Goal: Transaction & Acquisition: Download file/media

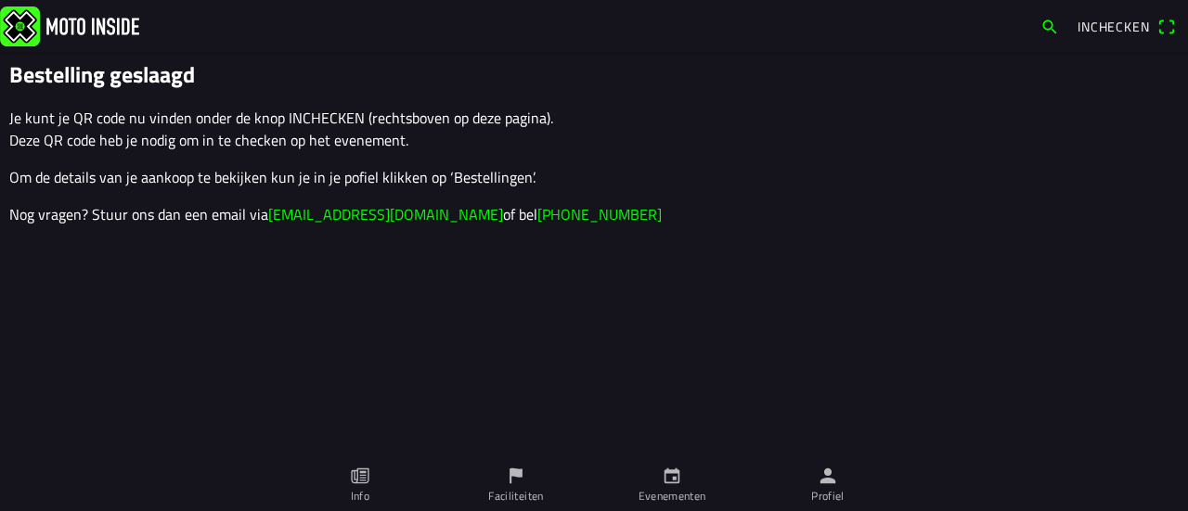
click at [659, 476] on link "Evenementen" at bounding box center [672, 485] width 156 height 52
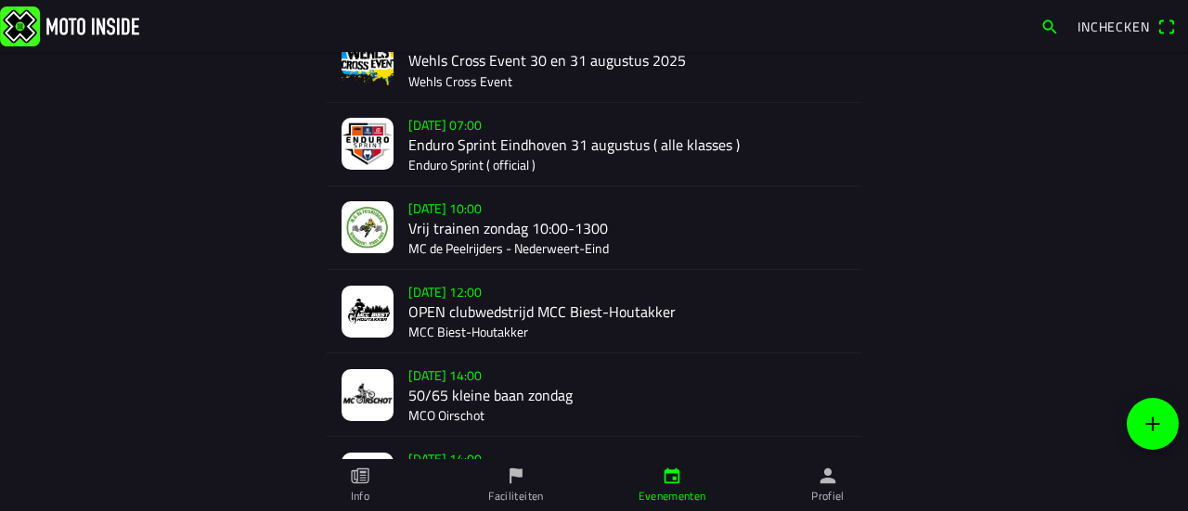
scroll to position [371, 0]
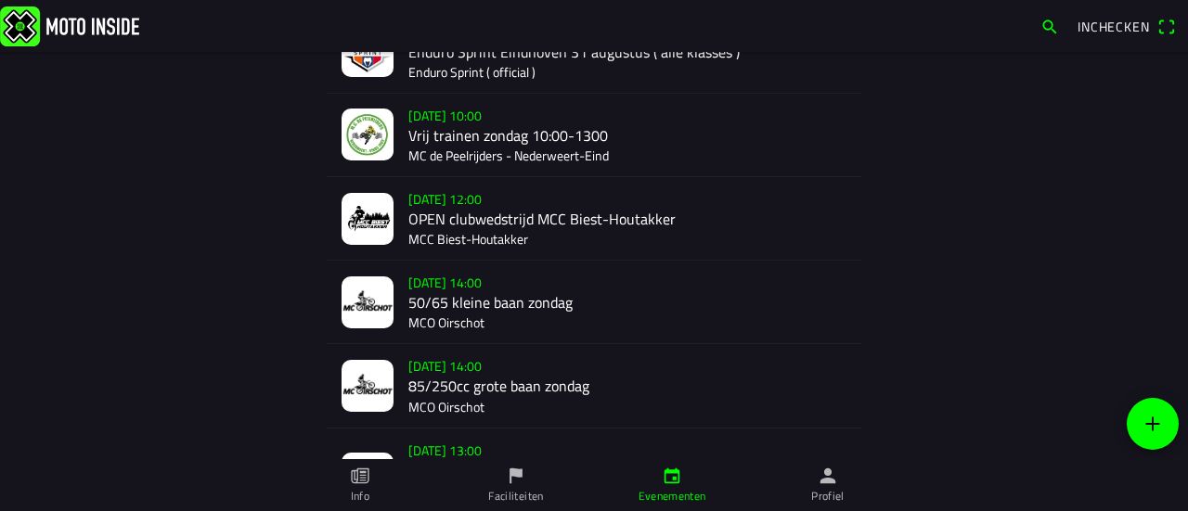
click at [442, 221] on div "[DATE] 12:00 OPEN clubwedstrijd MCC Biest-Houtakker MCC Biest-Houtakker" at bounding box center [627, 218] width 438 height 83
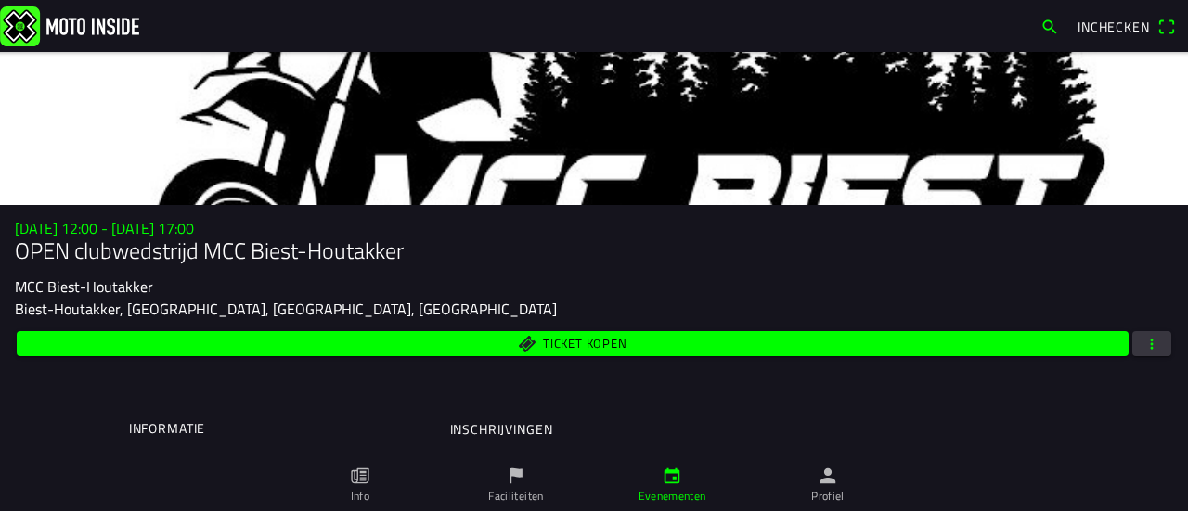
click at [1144, 352] on span "button" at bounding box center [1152, 343] width 17 height 25
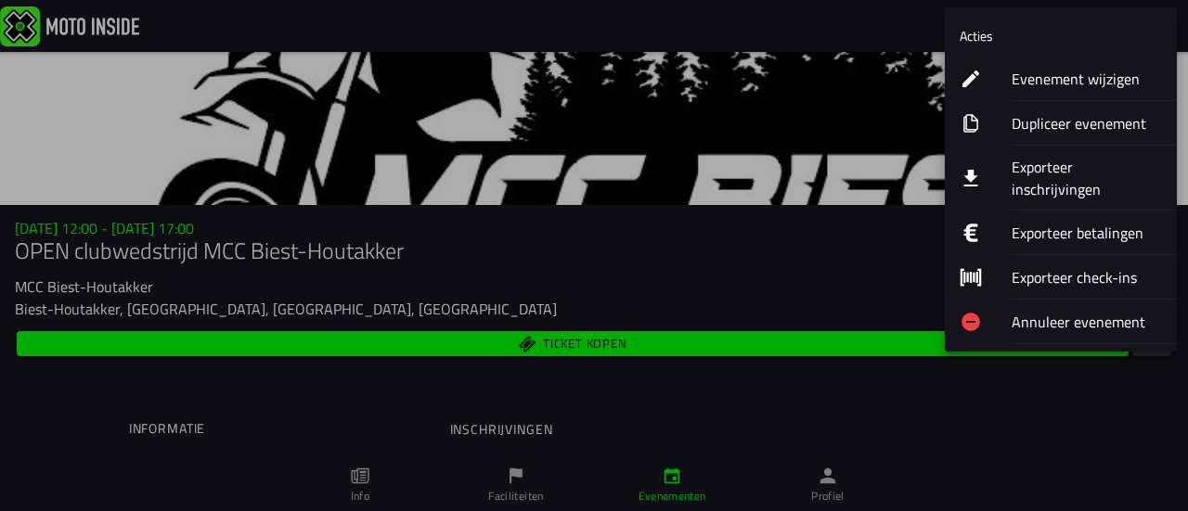
click at [1066, 161] on ion-label "Exporteer inschrijvingen" at bounding box center [1087, 178] width 150 height 45
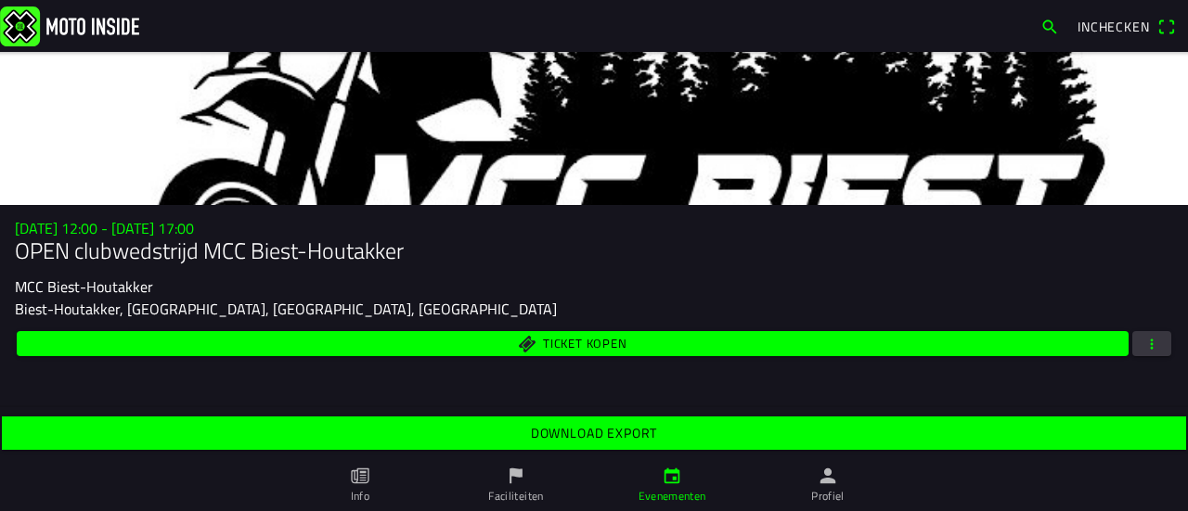
click at [601, 419] on span "Download export" at bounding box center [594, 433] width 1156 height 33
